Goal: Information Seeking & Learning: Check status

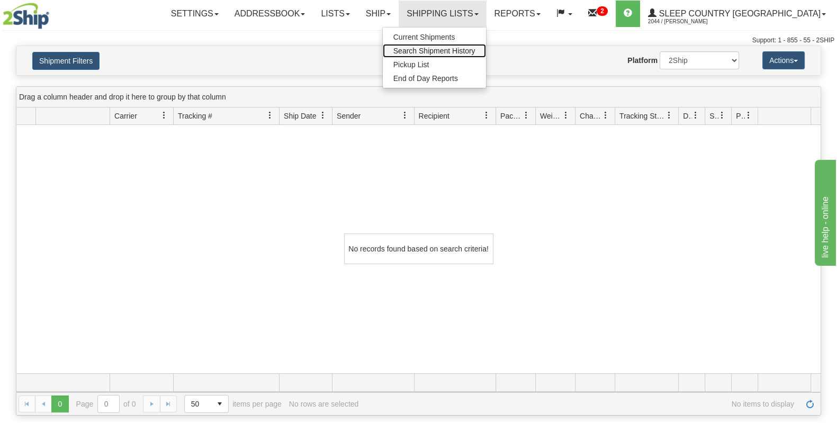
click at [476, 50] on span "Search Shipment History" at bounding box center [435, 51] width 82 height 8
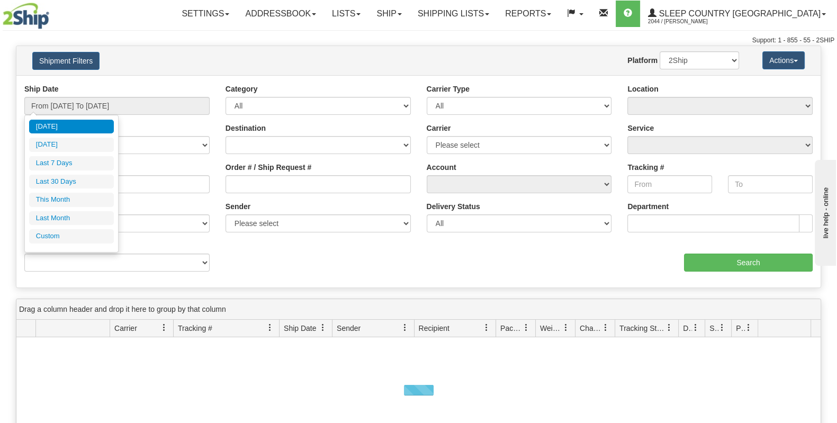
drag, startPoint x: 71, startPoint y: 184, endPoint x: 77, endPoint y: 184, distance: 5.8
click at [71, 184] on li "Last 30 Days" at bounding box center [71, 182] width 85 height 14
type input "From [DATE] To [DATE]"
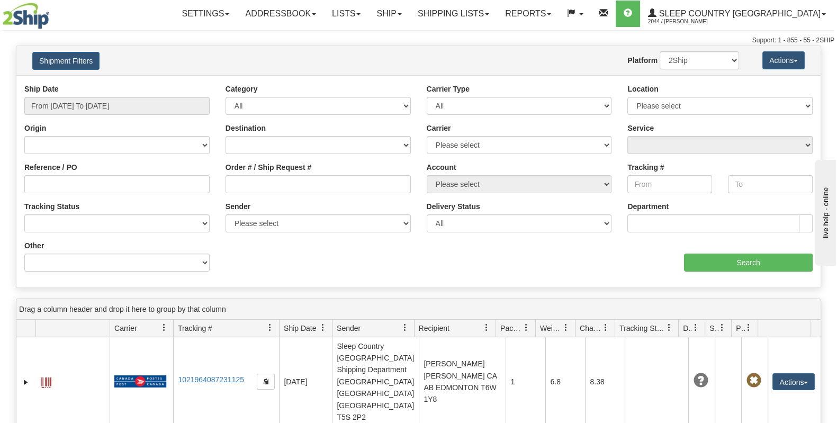
drag, startPoint x: 298, startPoint y: 173, endPoint x: 298, endPoint y: 180, distance: 7.4
click at [299, 173] on div "Order # / Ship Request #" at bounding box center [318, 177] width 185 height 31
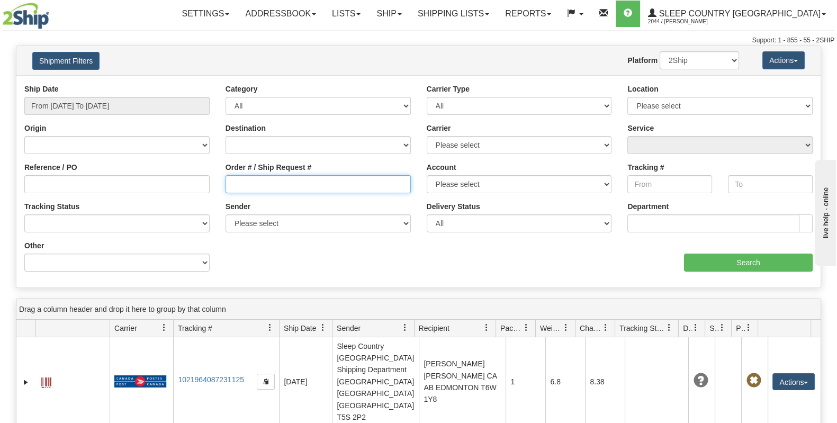
drag, startPoint x: 298, startPoint y: 180, endPoint x: 298, endPoint y: 186, distance: 6.4
click at [298, 181] on input "Order # / Ship Request #" at bounding box center [318, 184] width 185 height 18
paste input "9008I119054"
type input "9008I119054"
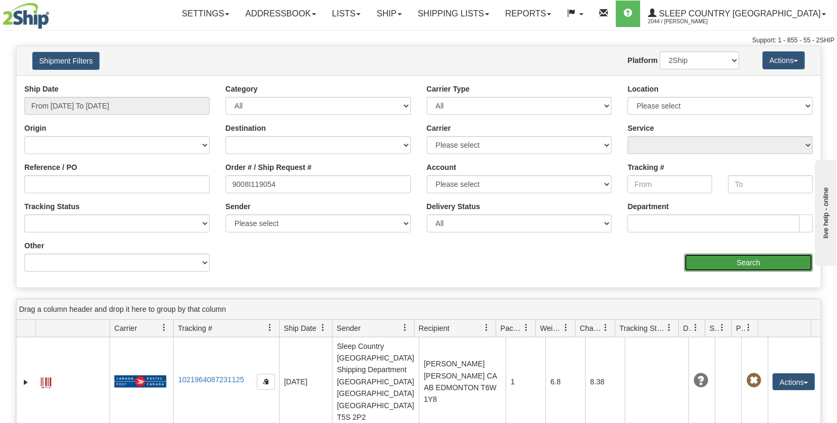
click at [701, 255] on input "Search" at bounding box center [748, 263] width 129 height 18
